Goal: Find specific page/section: Find specific page/section

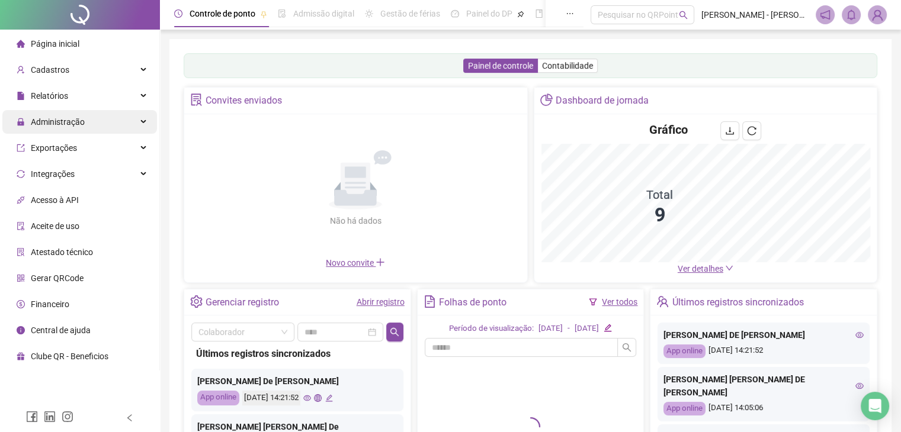
click at [63, 124] on span "Administração" at bounding box center [58, 121] width 54 height 9
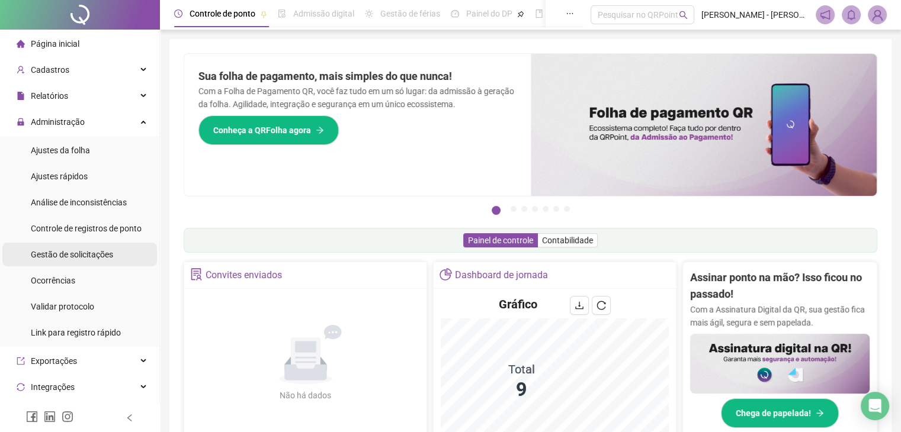
click at [72, 262] on div "Gestão de solicitações" at bounding box center [72, 255] width 82 height 24
